Goal: Information Seeking & Learning: Check status

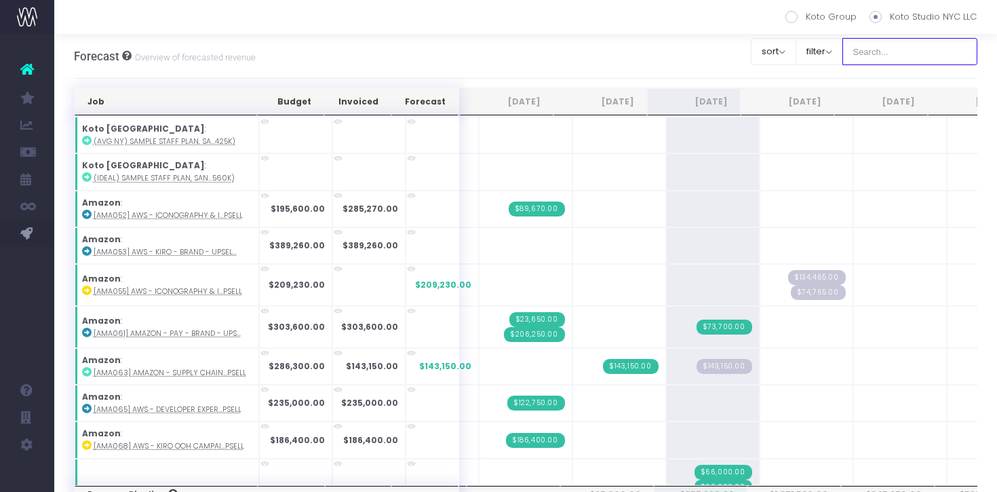
click at [907, 62] on input "text" at bounding box center [910, 51] width 136 height 27
type input "kiera"
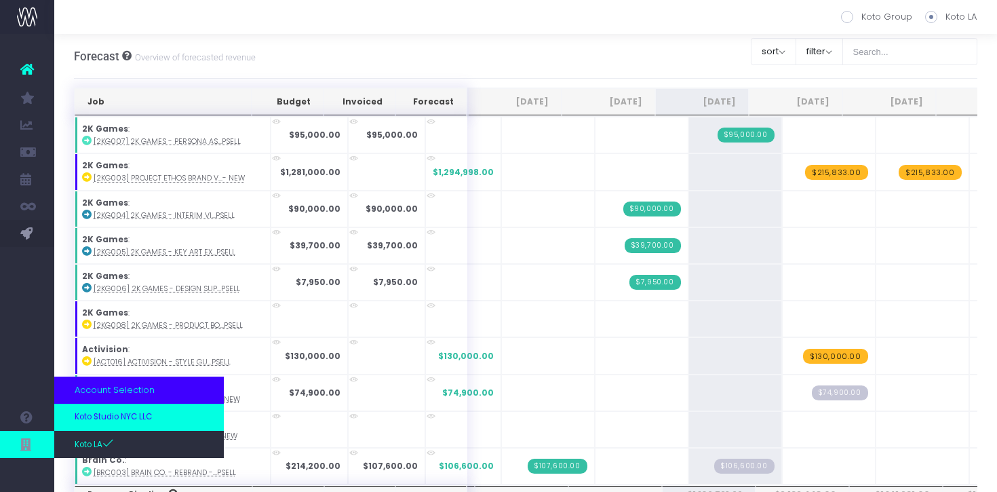
click at [111, 417] on span "Koto Studio NYC LLC" at bounding box center [113, 417] width 77 height 12
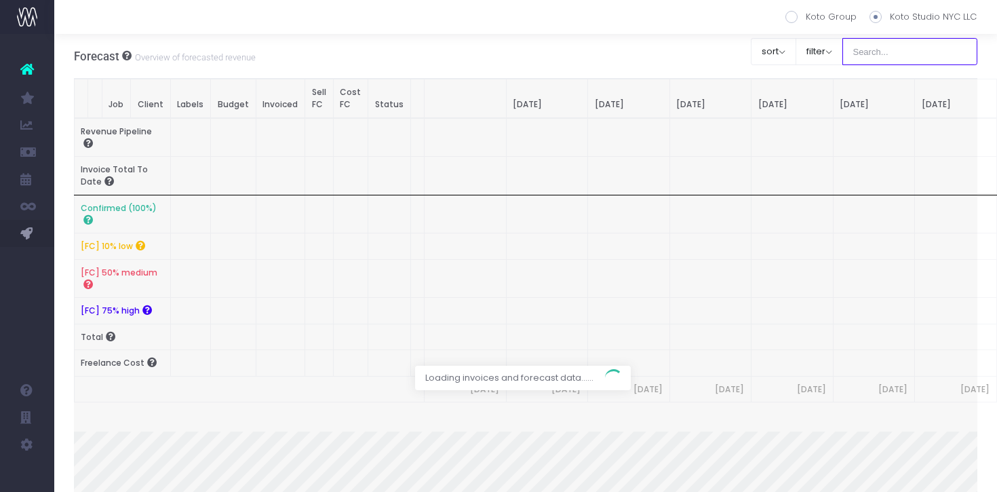
click at [911, 52] on input "text" at bounding box center [910, 51] width 136 height 27
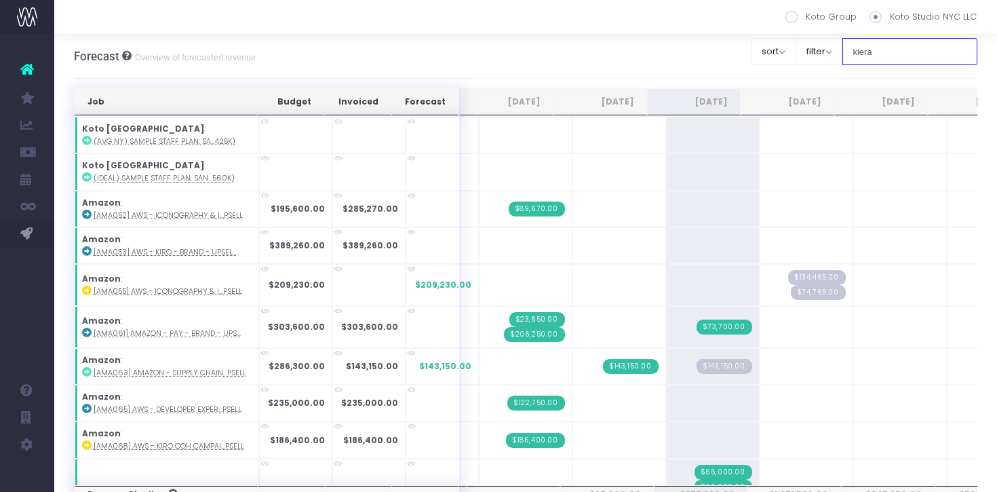
type input "kiera"
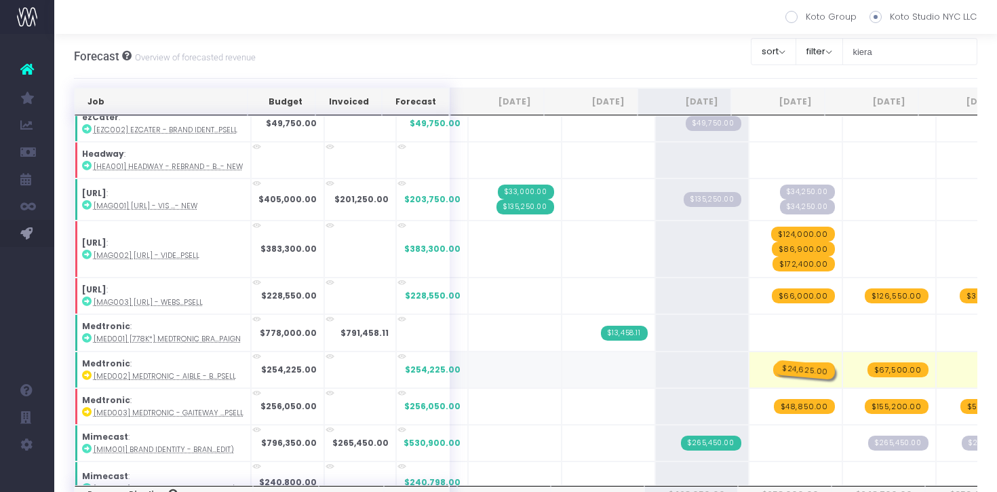
drag, startPoint x: 694, startPoint y: 364, endPoint x: 755, endPoint y: 364, distance: 61.0
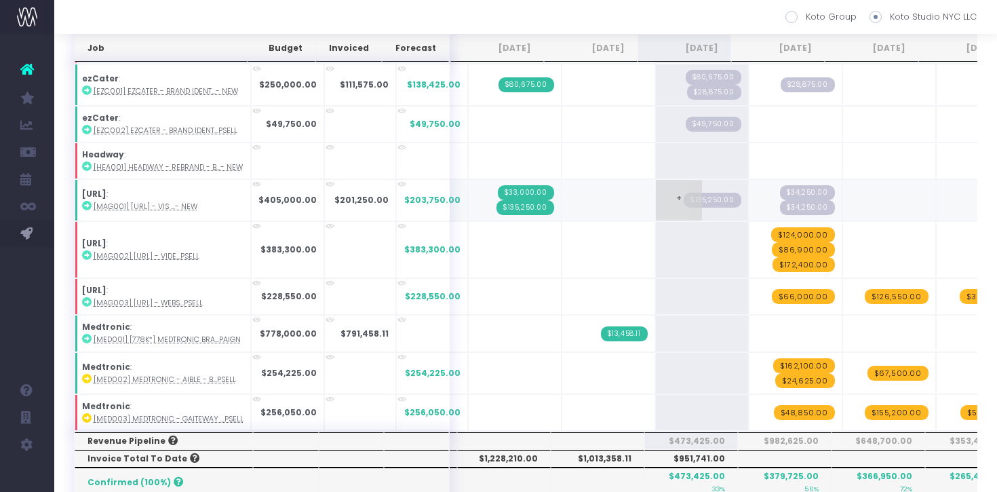
scroll to position [197, 0]
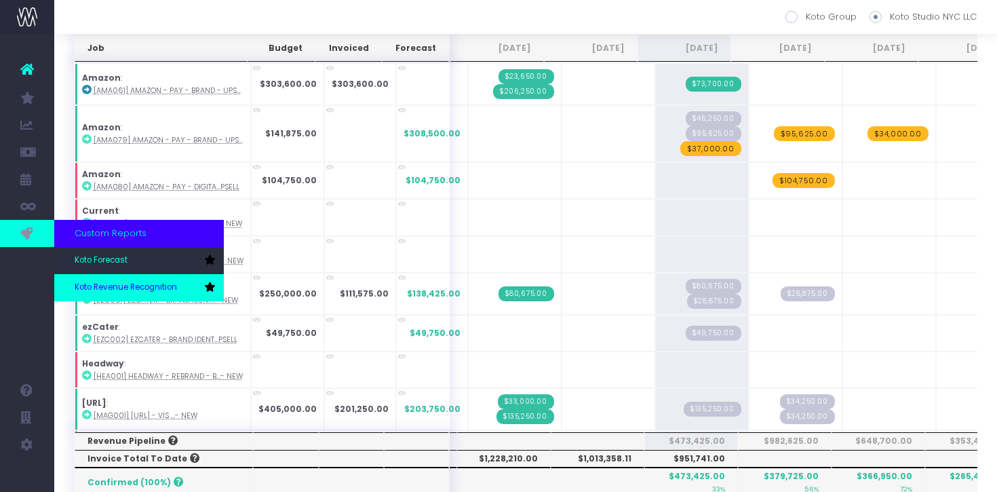
click at [113, 277] on link "Koto Revenue Recognition" at bounding box center [139, 287] width 170 height 27
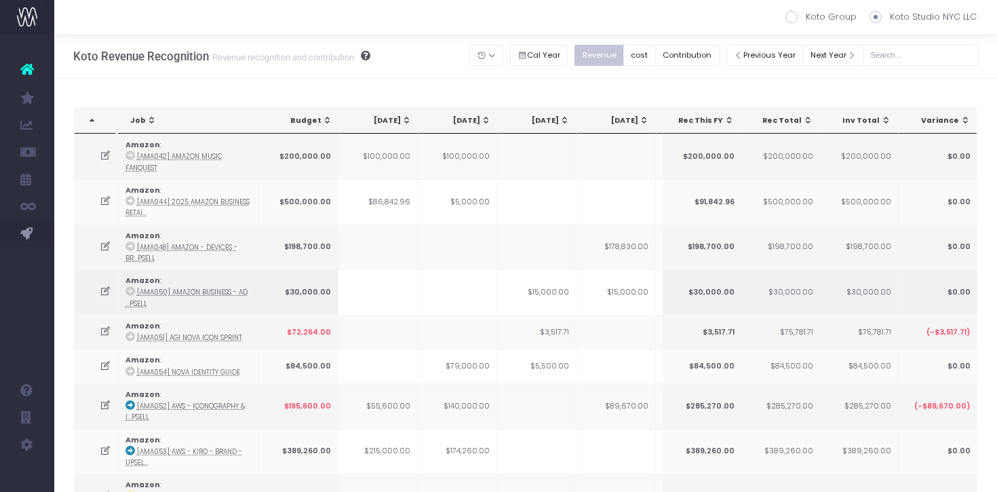
click at [372, 277] on td at bounding box center [377, 291] width 79 height 45
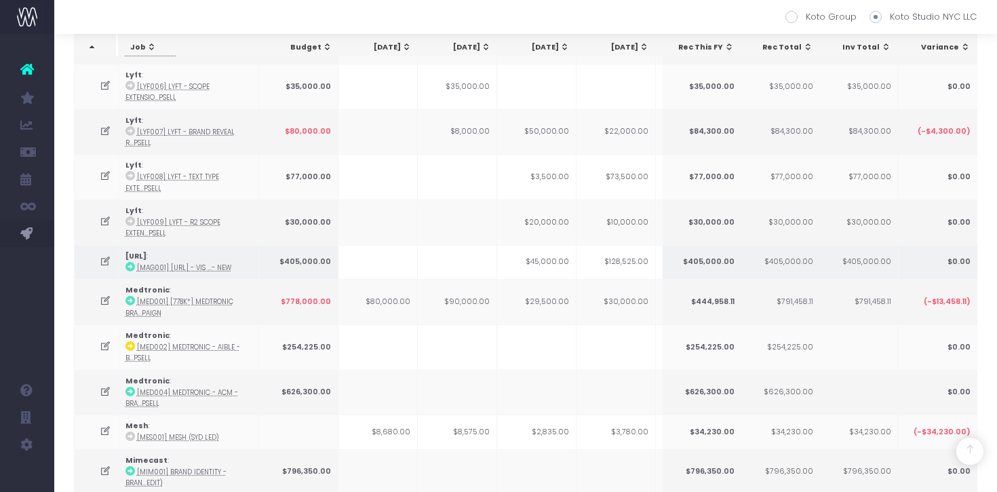
click at [107, 256] on icon at bounding box center [106, 262] width 12 height 12
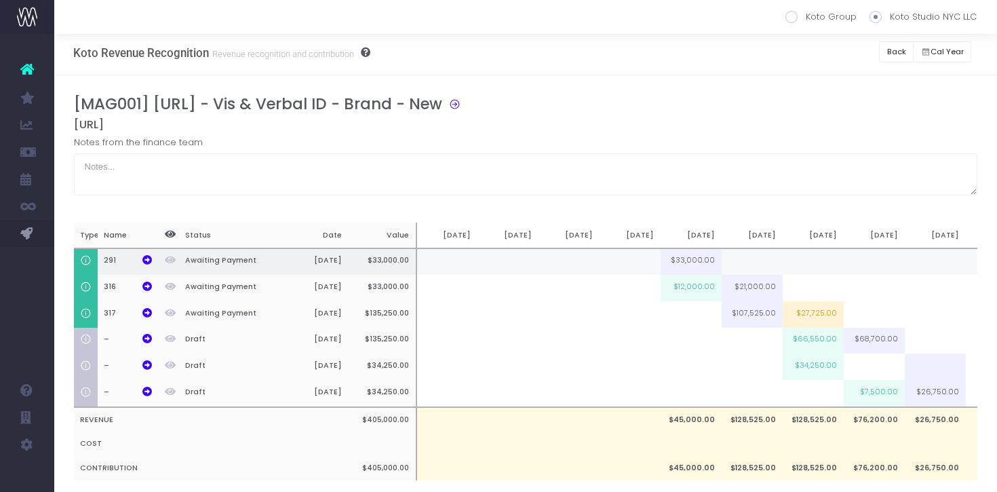
scroll to position [0, 0]
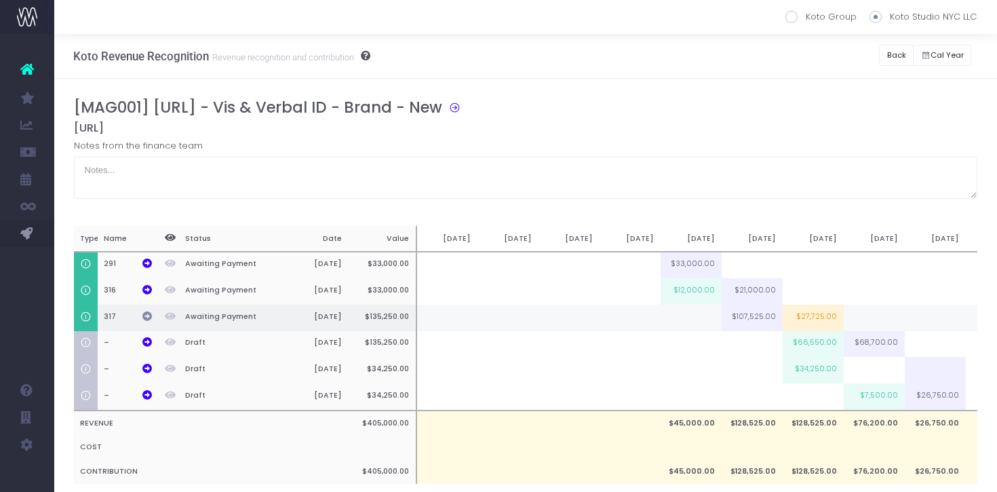
click at [151, 315] on icon at bounding box center [146, 315] width 9 height 9
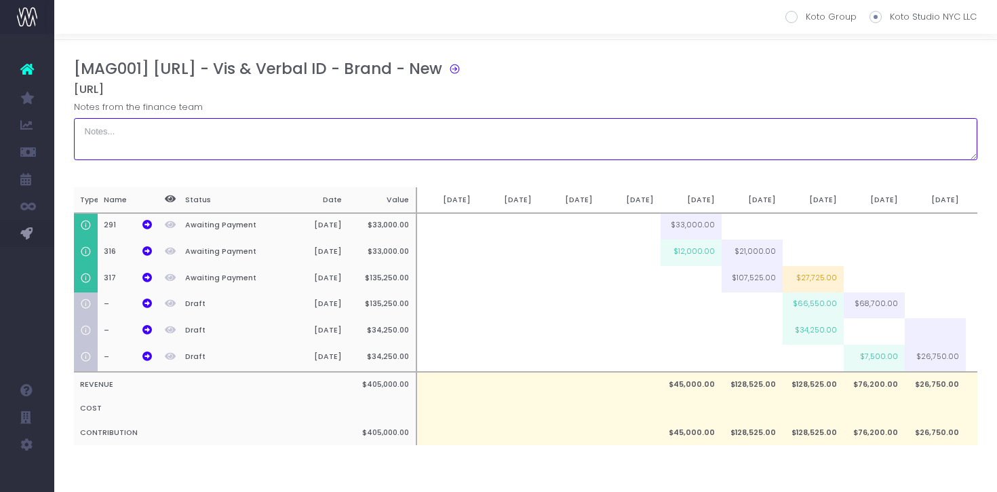
click at [799, 118] on textarea at bounding box center [526, 139] width 904 height 42
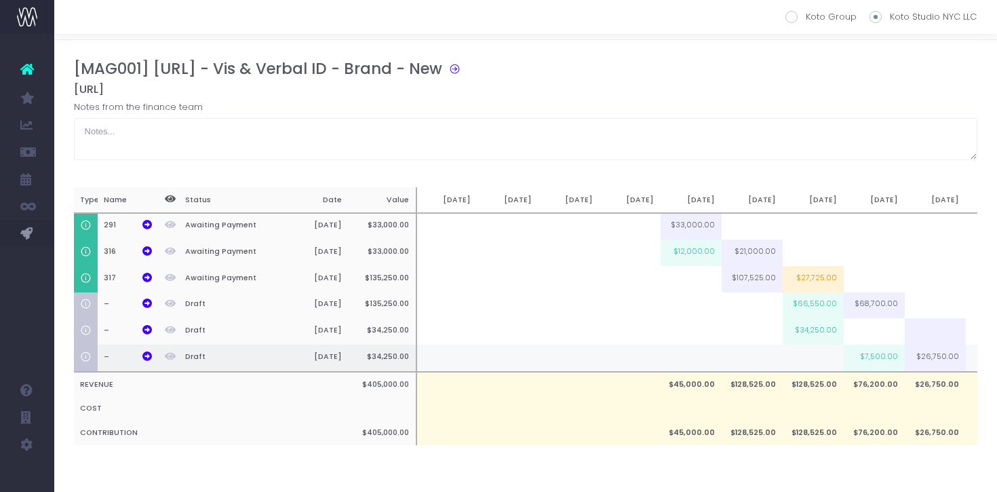
click at [882, 365] on td "$7,500.00" at bounding box center [874, 357] width 61 height 27
type input "$7,500.00"
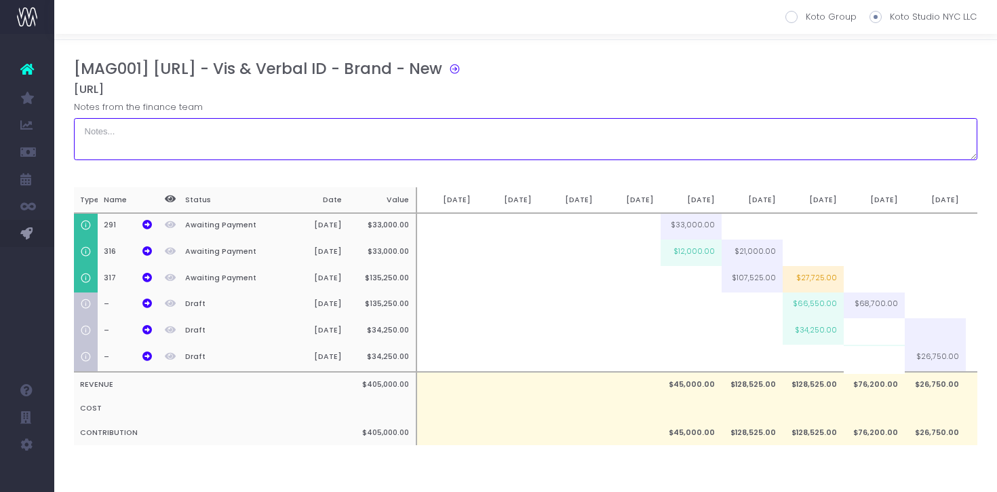
click at [909, 132] on textarea at bounding box center [526, 139] width 904 height 42
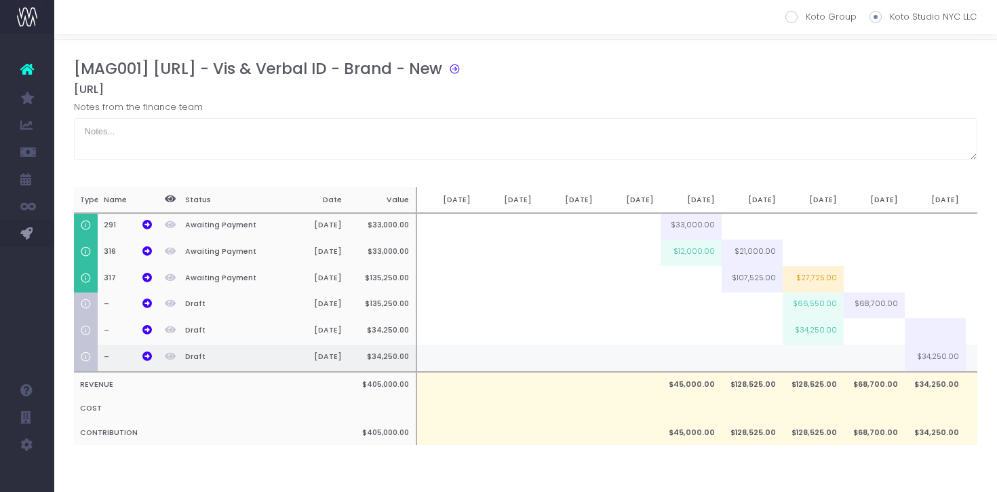
click at [871, 366] on td at bounding box center [874, 357] width 61 height 27
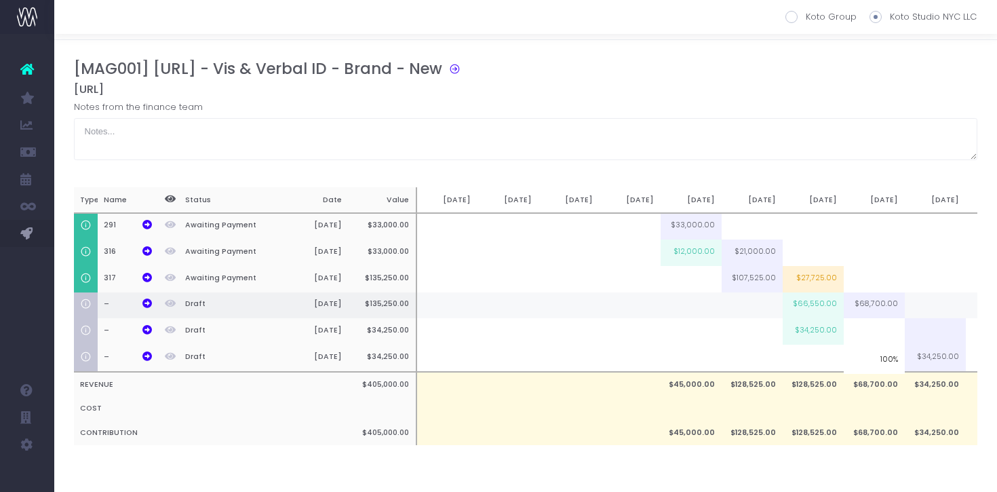
type input "100%"
click at [935, 313] on td at bounding box center [935, 305] width 61 height 26
click at [928, 312] on td at bounding box center [935, 305] width 61 height 26
type input "68500"
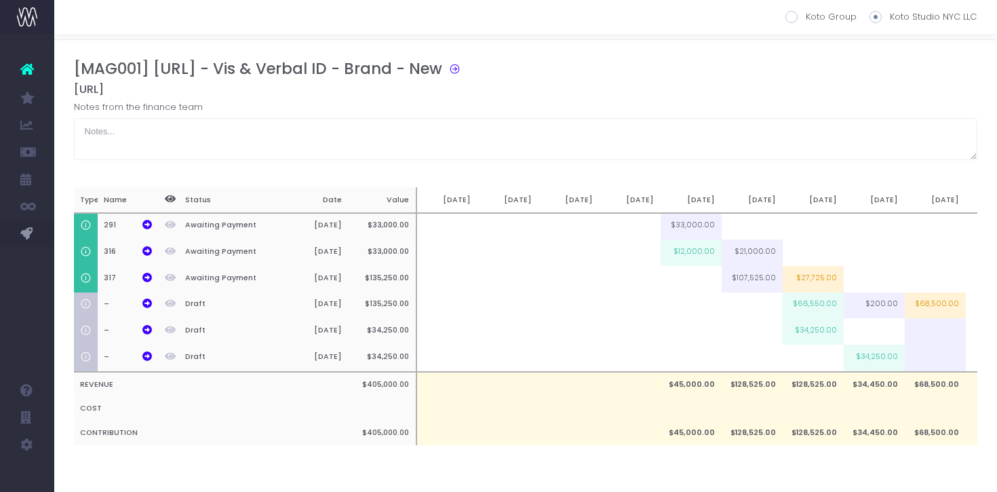
click at [909, 100] on div "Notes from the finance team" at bounding box center [526, 130] width 904 height 60
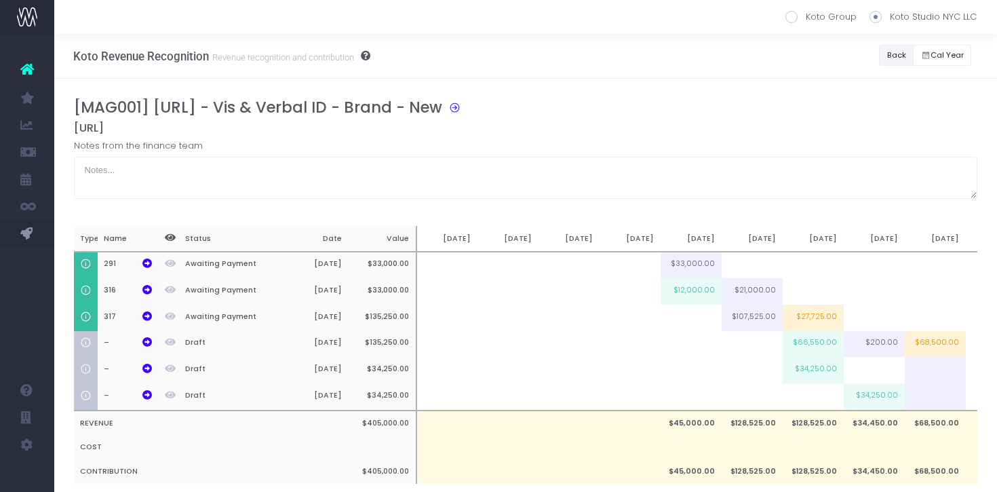
click at [887, 51] on button "Back" at bounding box center [896, 55] width 35 height 21
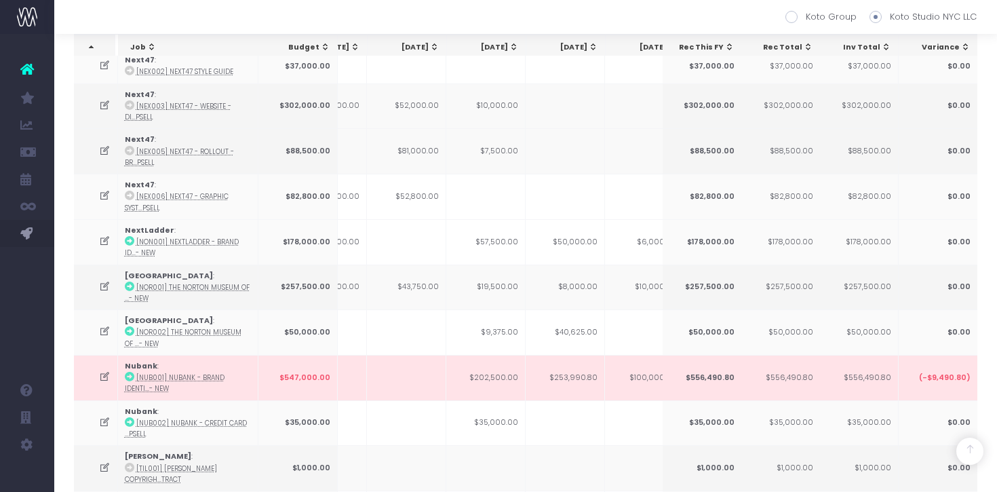
scroll to position [2103, 0]
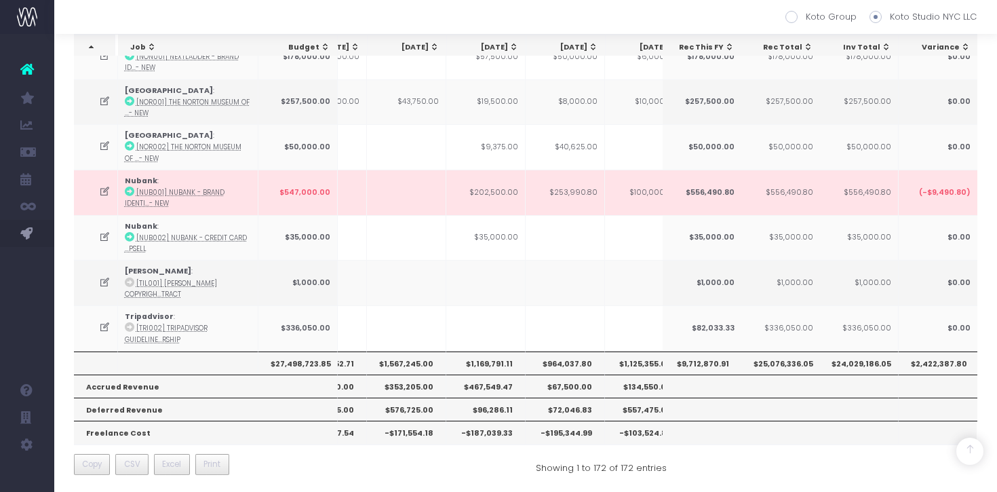
click at [578, 359] on th "$964,037.80" at bounding box center [565, 362] width 79 height 23
copy th "964,037.80"
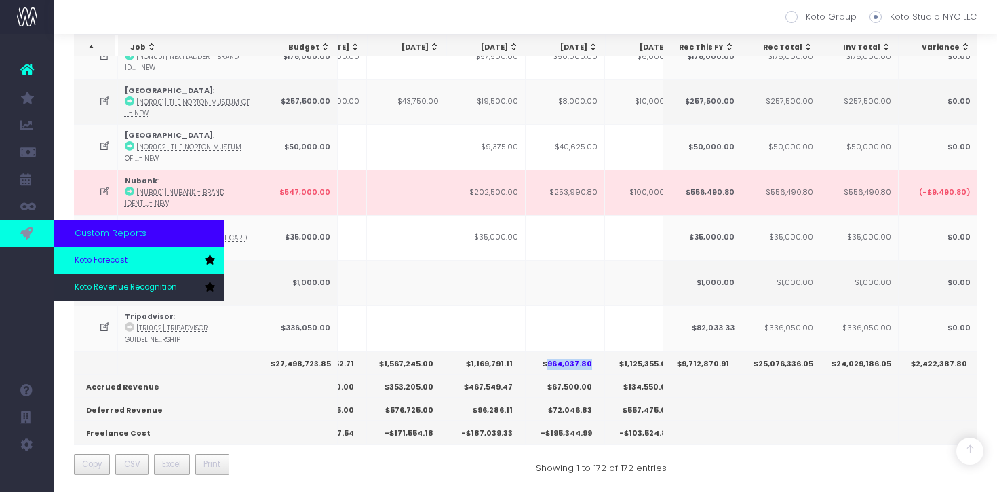
click at [117, 264] on span "Koto Forecast" at bounding box center [101, 260] width 53 height 12
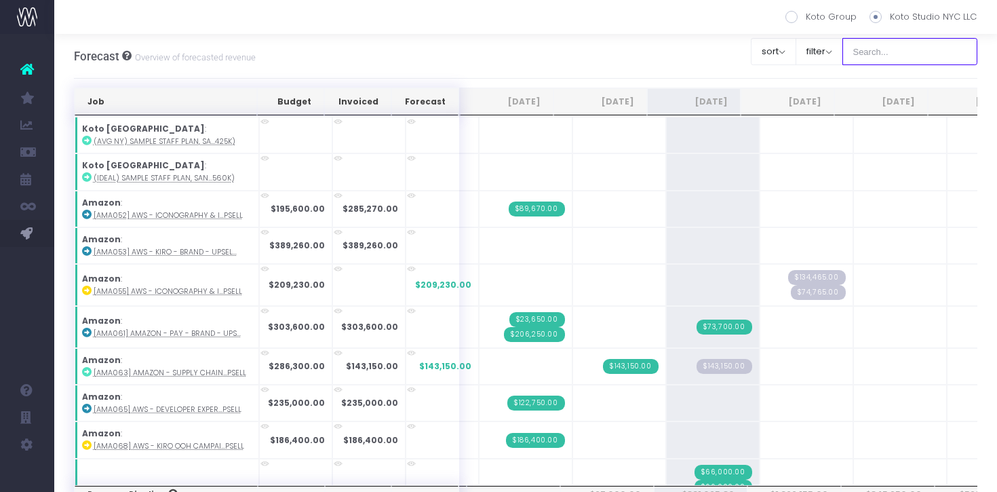
click at [928, 53] on input "text" at bounding box center [910, 51] width 136 height 27
type input "kiera"
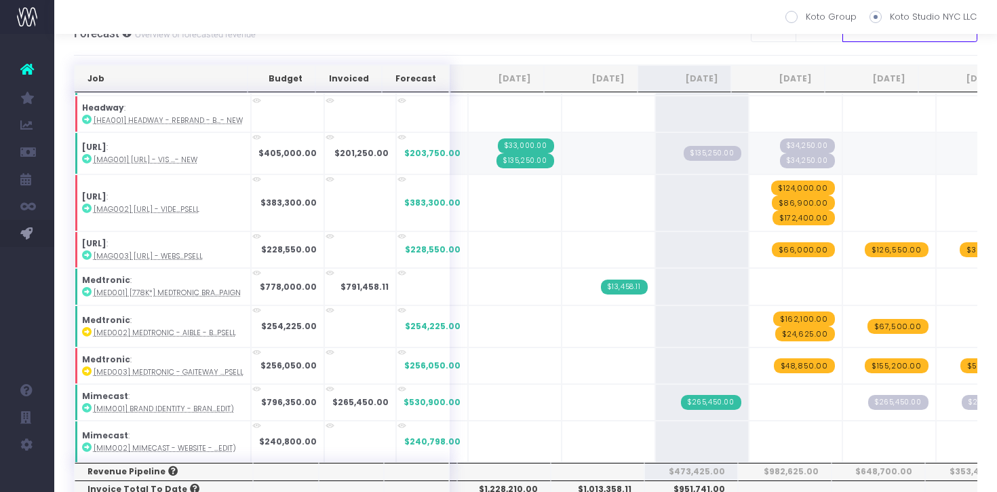
scroll to position [26, 0]
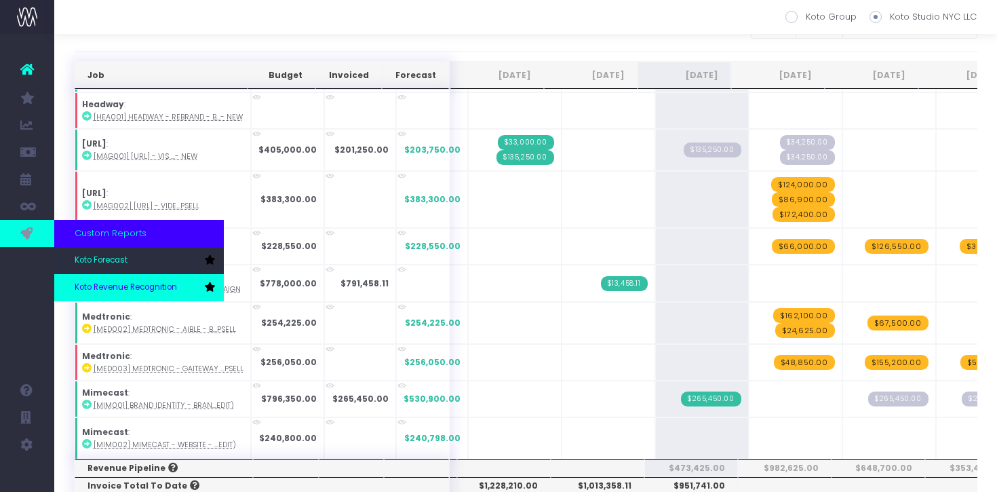
click at [85, 277] on link "Koto Revenue Recognition" at bounding box center [139, 287] width 170 height 27
